Goal: Find contact information: Find contact information

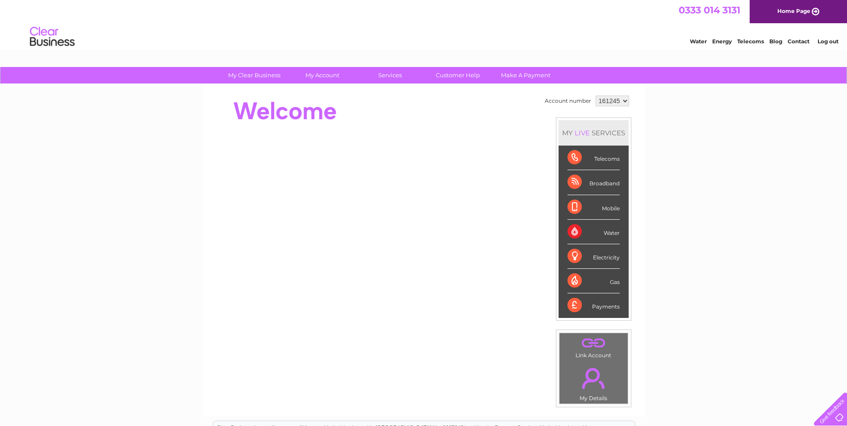
click at [794, 43] on link "Contact" at bounding box center [799, 41] width 22 height 7
